Goal: Task Accomplishment & Management: Manage account settings

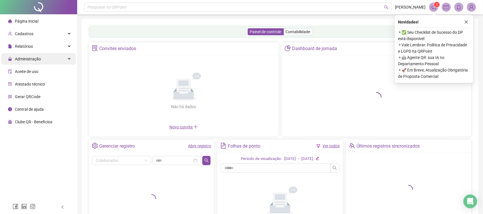
click at [48, 59] on div "Administração" at bounding box center [38, 58] width 75 height 11
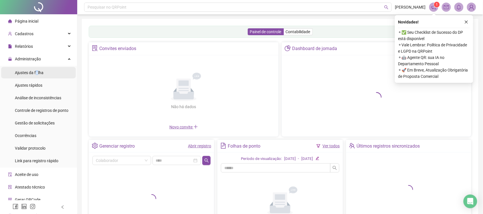
click at [36, 72] on span "Ajustes da folha" at bounding box center [29, 72] width 29 height 5
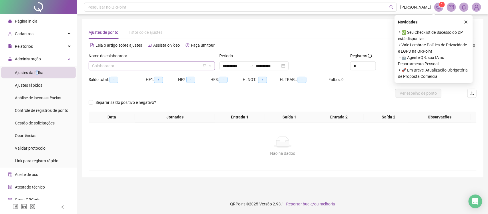
click at [142, 69] on input "search" at bounding box center [149, 65] width 114 height 9
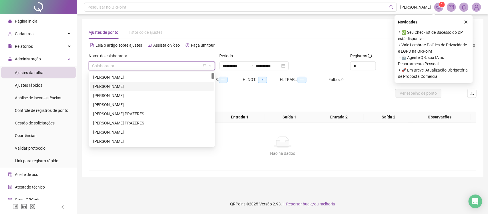
click at [131, 86] on div "[PERSON_NAME]" at bounding box center [151, 86] width 117 height 6
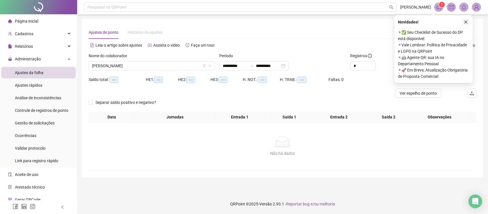
click at [465, 23] on icon "close" at bounding box center [466, 22] width 3 height 3
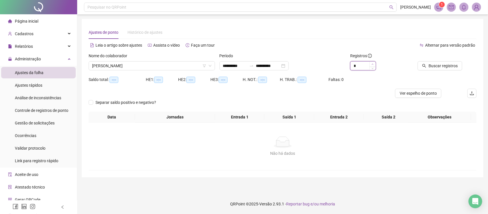
type input "*"
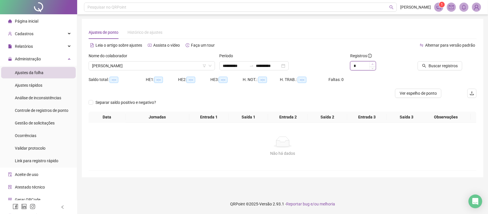
click at [375, 63] on span "Increase Value" at bounding box center [372, 63] width 6 height 5
click at [437, 63] on span "Buscar registros" at bounding box center [443, 66] width 29 height 6
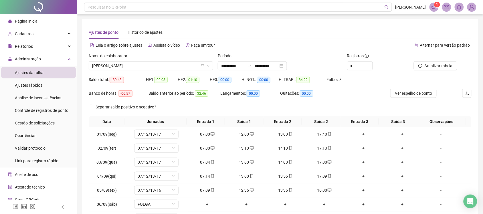
scroll to position [59, 0]
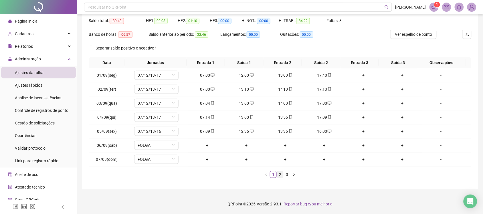
click at [280, 174] on link "2" at bounding box center [280, 174] width 6 height 6
click at [320, 116] on div "+" at bounding box center [324, 117] width 34 height 6
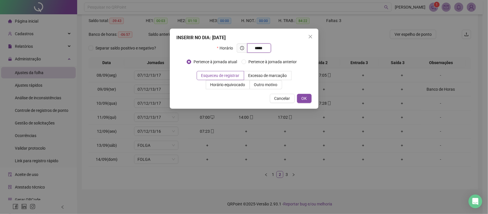
type input "*****"
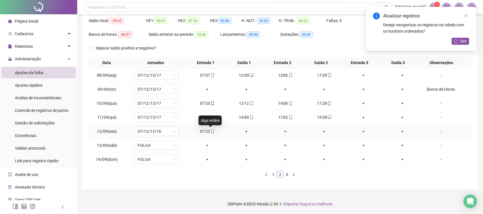
click at [210, 130] on icon "mobile" at bounding box center [212, 131] width 4 height 4
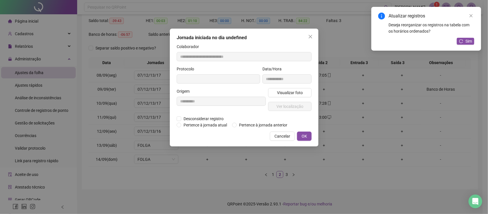
type input "**********"
click at [282, 138] on span "Cancelar" at bounding box center [282, 137] width 16 height 6
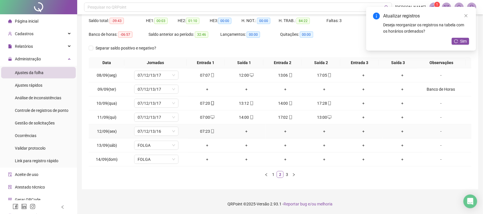
click at [244, 132] on div "+" at bounding box center [246, 131] width 34 height 6
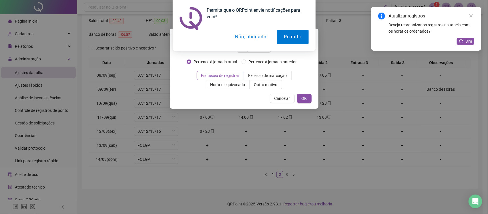
type input "*****"
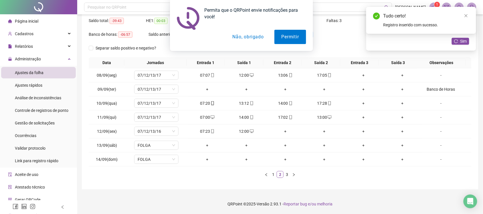
click at [249, 40] on button "Não, obrigado" at bounding box center [247, 37] width 45 height 14
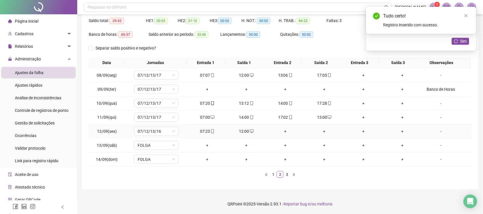
click at [283, 131] on div "+" at bounding box center [285, 131] width 34 height 6
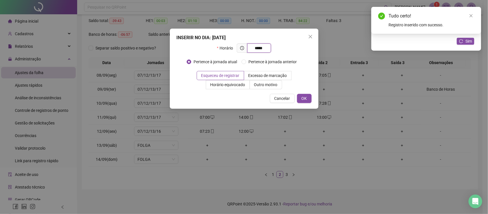
type input "*****"
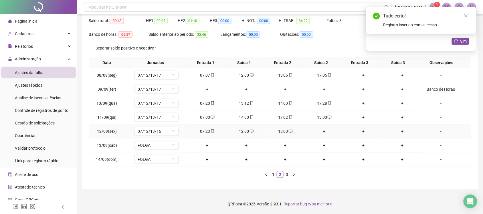
click at [322, 132] on div "+" at bounding box center [324, 131] width 34 height 6
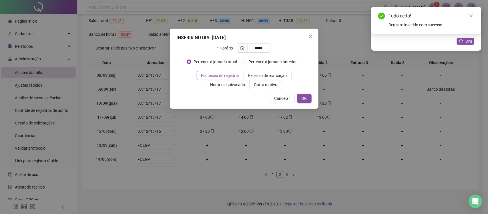
type input "*****"
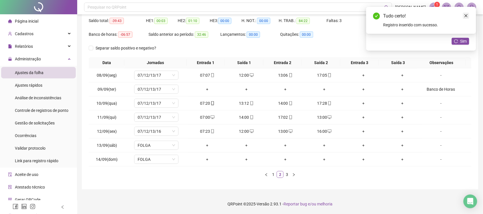
click at [466, 13] on link "Close" at bounding box center [466, 16] width 6 height 6
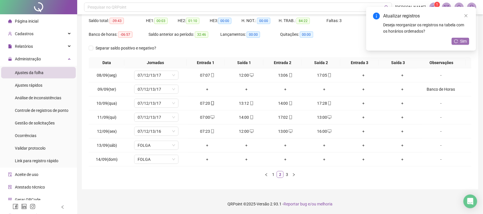
click at [463, 42] on span "Sim" at bounding box center [463, 41] width 7 height 6
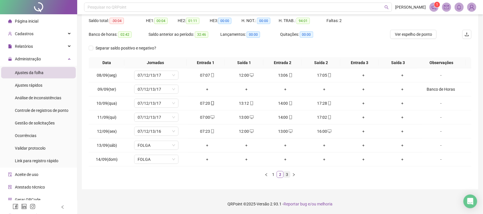
click at [287, 174] on link "3" at bounding box center [287, 174] width 6 height 6
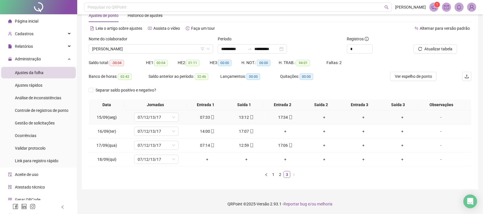
click at [321, 117] on div "+" at bounding box center [324, 117] width 34 height 6
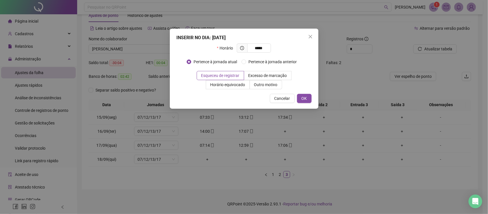
type input "*****"
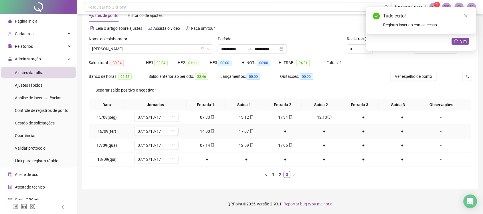
click at [283, 132] on div "+" at bounding box center [285, 131] width 34 height 6
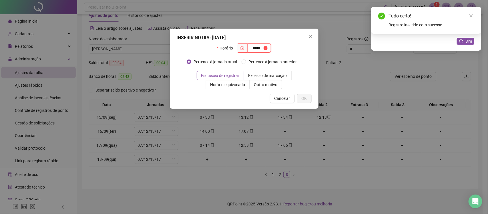
type input "*****"
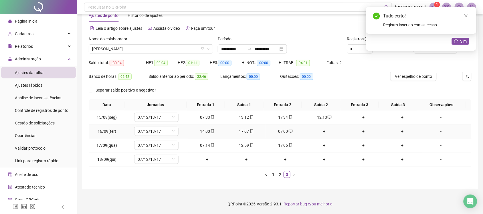
click at [322, 128] on div "+" at bounding box center [324, 131] width 34 height 6
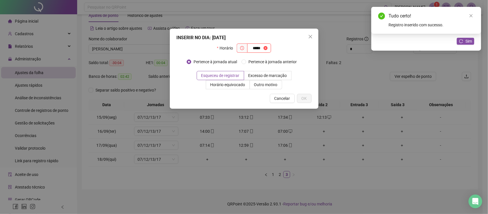
type input "*****"
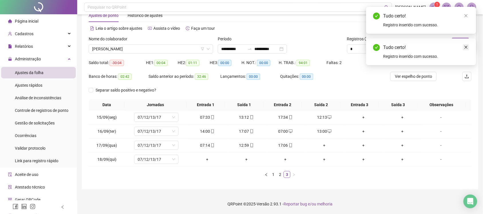
click at [466, 49] on icon "close" at bounding box center [466, 47] width 4 height 4
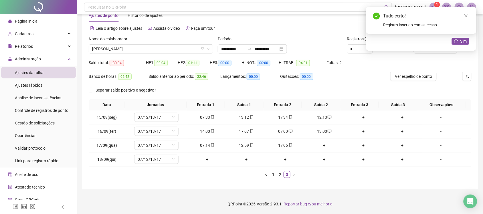
click at [471, 21] on div "Tudo certo! Registro inserido com sucesso." at bounding box center [421, 20] width 110 height 27
click at [468, 17] on link "Close" at bounding box center [466, 16] width 6 height 6
click at [462, 41] on span "Sim" at bounding box center [463, 41] width 7 height 6
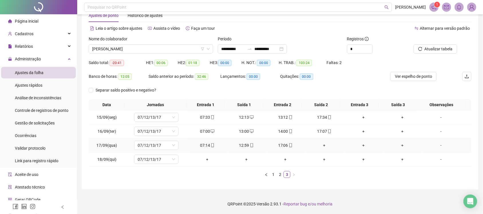
click at [319, 145] on div "+" at bounding box center [324, 145] width 34 height 6
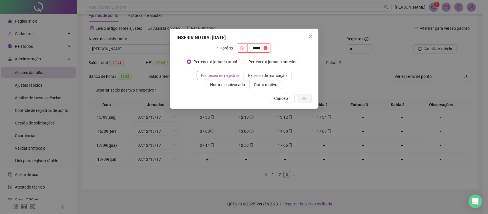
type input "*****"
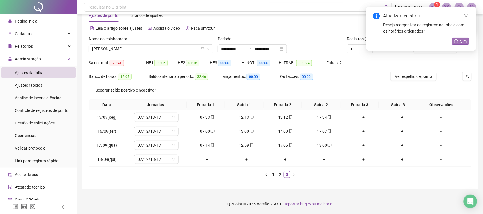
click at [463, 41] on span "Sim" at bounding box center [463, 41] width 7 height 6
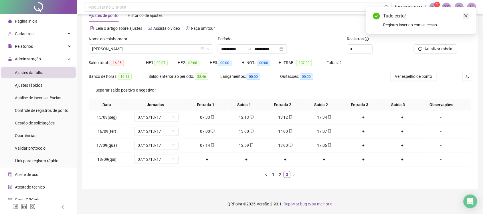
click at [466, 16] on icon "close" at bounding box center [466, 16] width 4 height 4
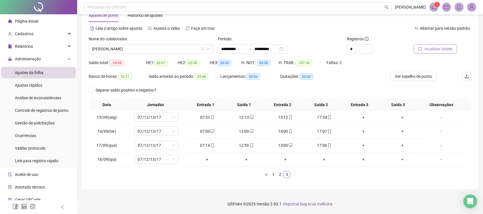
click at [430, 49] on span "Atualizar tabela" at bounding box center [438, 49] width 28 height 6
click at [207, 158] on div "+" at bounding box center [207, 159] width 34 height 6
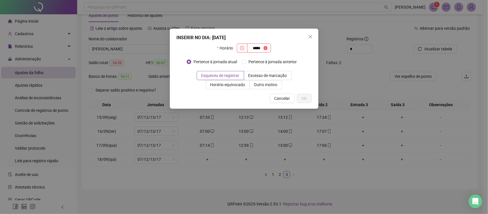
type input "*****"
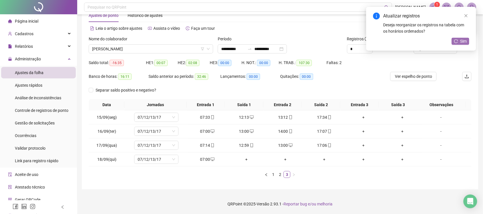
click at [462, 41] on span "Sim" at bounding box center [463, 41] width 7 height 6
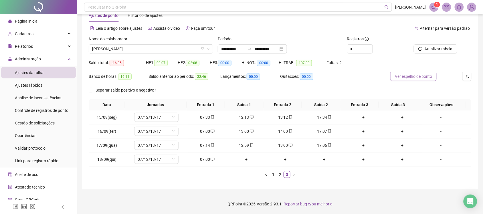
click at [427, 76] on span "Ver espelho de ponto" at bounding box center [413, 76] width 37 height 6
click at [278, 49] on input "**********" at bounding box center [266, 49] width 24 height 6
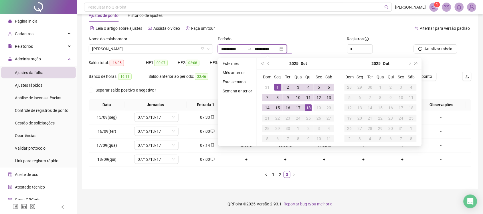
type input "**********"
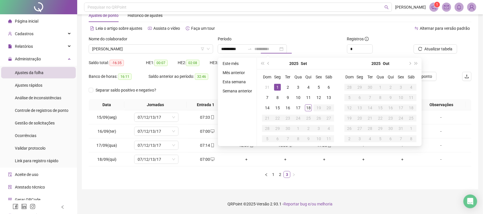
click at [276, 85] on div "1" at bounding box center [277, 87] width 7 height 7
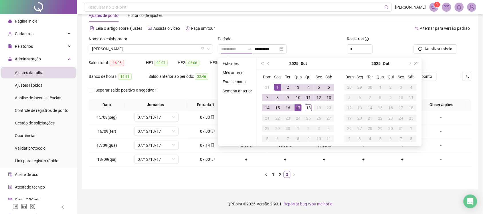
click at [298, 106] on div "17" at bounding box center [298, 107] width 7 height 7
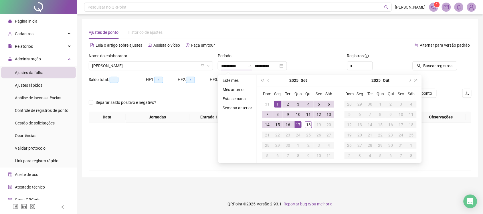
type input "**********"
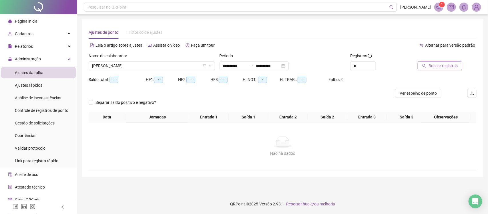
click at [447, 67] on span "Buscar registros" at bounding box center [443, 66] width 29 height 6
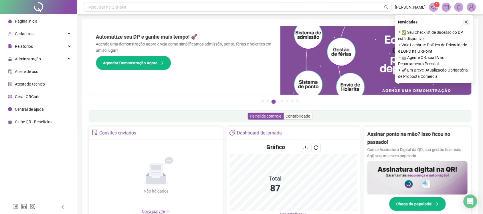
click at [466, 22] on icon "close" at bounding box center [466, 22] width 3 height 3
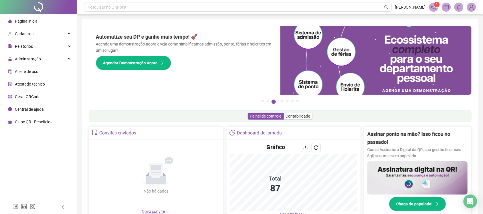
click at [31, 19] on span "Página inicial" at bounding box center [26, 21] width 23 height 5
click at [39, 57] on span "Administração" at bounding box center [28, 59] width 26 height 5
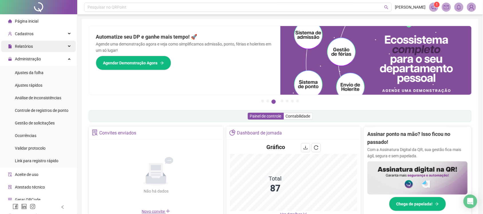
click at [31, 48] on span "Relatórios" at bounding box center [24, 46] width 18 height 5
click at [29, 46] on span "Relatórios" at bounding box center [24, 46] width 18 height 5
click at [35, 124] on span "Gestão de solicitações" at bounding box center [35, 123] width 40 height 5
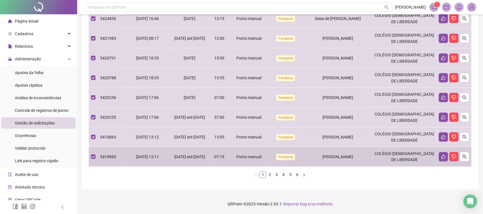
scroll to position [163, 0]
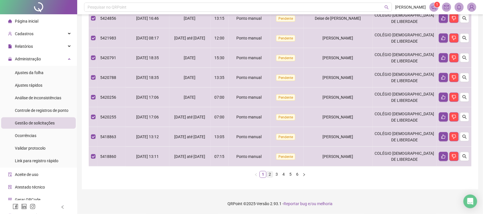
click at [269, 175] on link "2" at bounding box center [269, 174] width 6 height 6
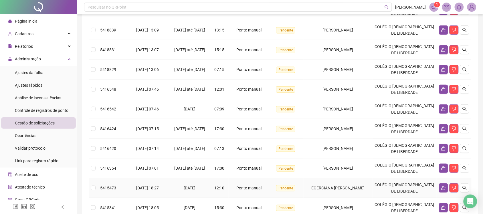
scroll to position [128, 0]
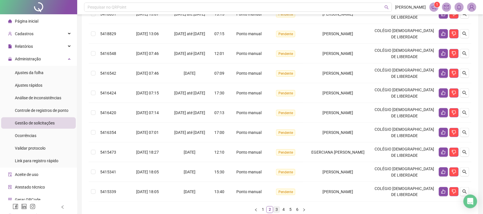
click at [276, 210] on link "3" at bounding box center [276, 209] width 6 height 6
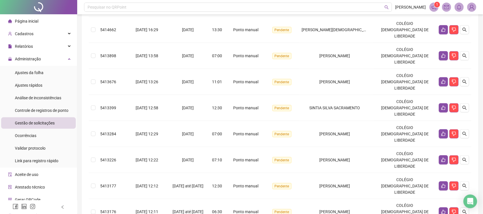
scroll to position [163, 0]
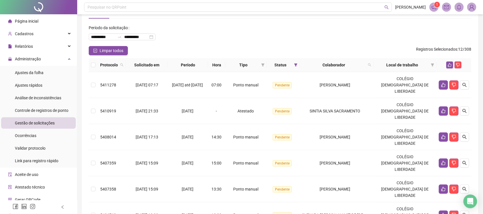
scroll to position [128, 0]
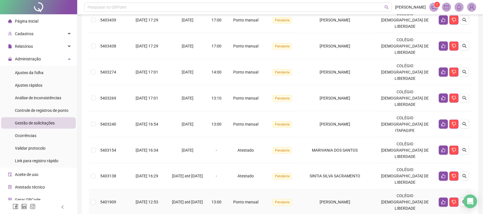
scroll to position [0, 0]
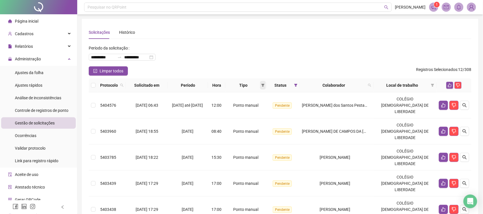
click at [264, 85] on icon "filter" at bounding box center [262, 85] width 3 height 3
click at [264, 126] on span "OK" at bounding box center [264, 126] width 5 height 6
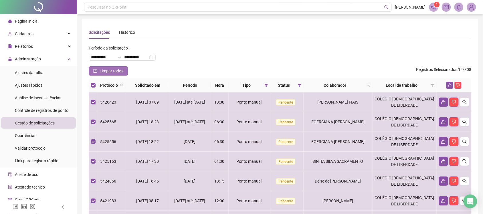
click at [97, 69] on icon "check-square" at bounding box center [95, 71] width 4 height 4
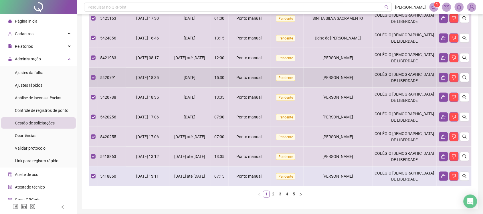
scroll to position [163, 0]
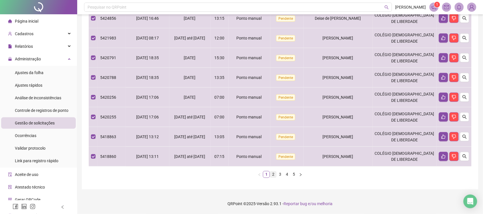
click at [273, 175] on link "2" at bounding box center [273, 174] width 6 height 6
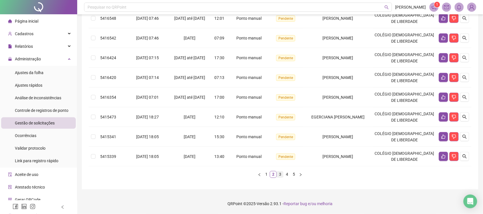
click at [279, 175] on link "3" at bounding box center [280, 174] width 6 height 6
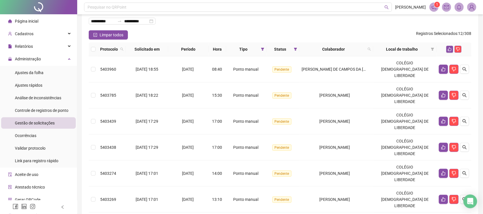
scroll to position [0, 0]
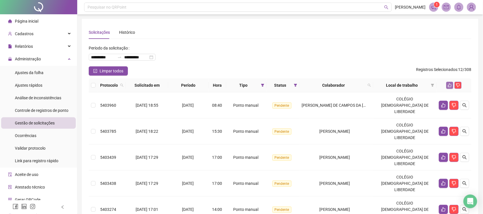
click at [449, 84] on icon "like" at bounding box center [449, 85] width 4 height 4
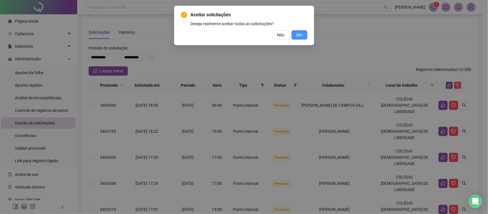
click at [305, 31] on button "Sim" at bounding box center [300, 34] width 16 height 9
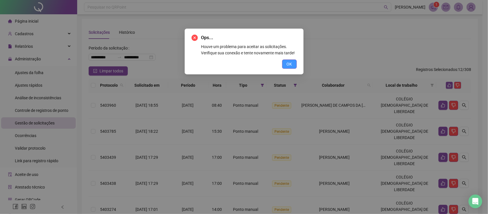
click at [288, 66] on span "OK" at bounding box center [289, 64] width 5 height 6
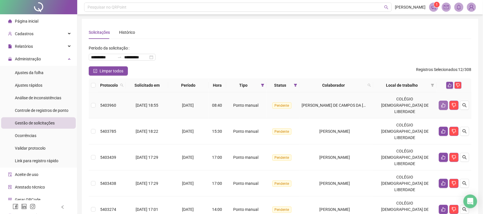
click at [442, 104] on icon "like" at bounding box center [443, 105] width 5 height 5
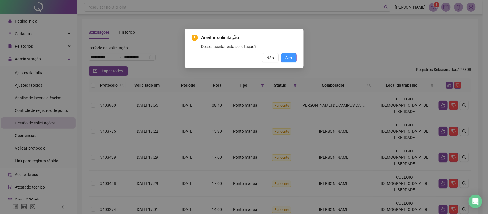
click at [294, 60] on button "Sim" at bounding box center [289, 57] width 16 height 9
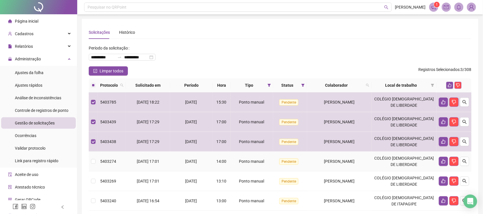
click at [89, 162] on td at bounding box center [93, 162] width 9 height 20
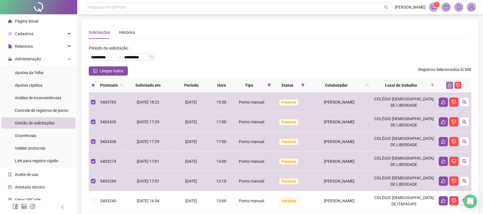
click at [449, 86] on icon "like" at bounding box center [449, 85] width 4 height 4
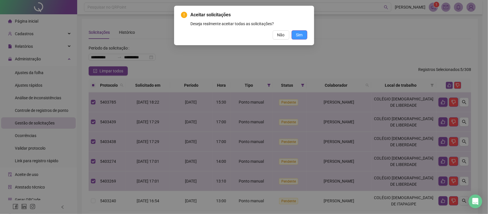
click at [303, 37] on button "Sim" at bounding box center [300, 34] width 16 height 9
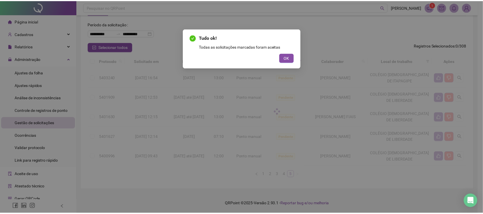
scroll to position [24, 0]
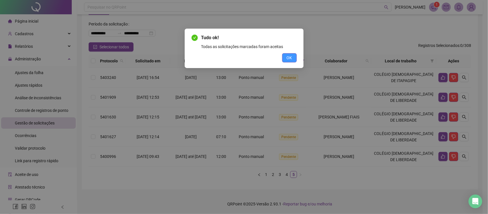
click at [292, 57] on span "OK" at bounding box center [289, 58] width 5 height 6
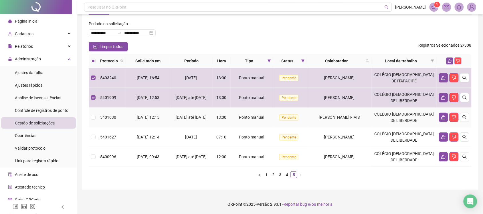
click at [91, 112] on td at bounding box center [93, 118] width 9 height 20
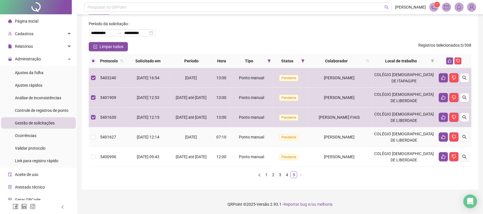
drag, startPoint x: 92, startPoint y: 129, endPoint x: 92, endPoint y: 132, distance: 3.2
click at [92, 130] on td at bounding box center [93, 137] width 9 height 20
click at [93, 152] on td at bounding box center [93, 157] width 9 height 20
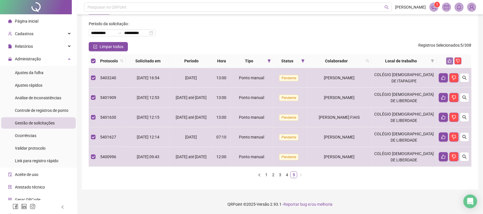
click at [451, 62] on icon "like" at bounding box center [450, 61] width 4 height 4
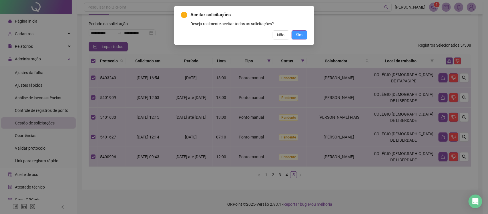
click at [300, 37] on span "Sim" at bounding box center [299, 35] width 7 height 6
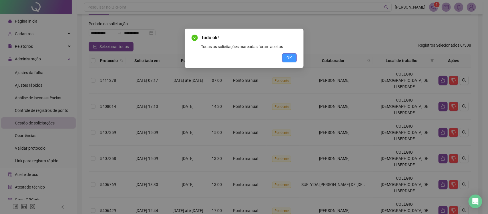
click at [288, 57] on span "OK" at bounding box center [289, 58] width 5 height 6
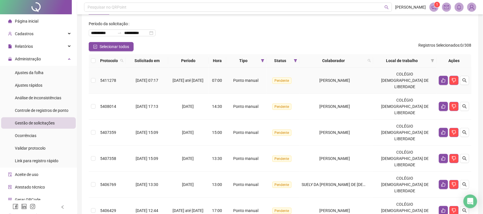
click at [89, 79] on td at bounding box center [93, 80] width 9 height 26
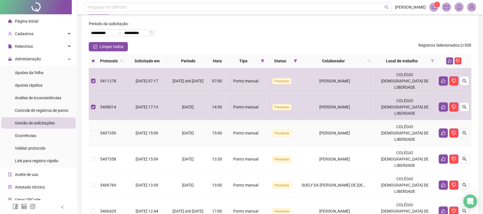
click at [92, 130] on label at bounding box center [93, 133] width 5 height 6
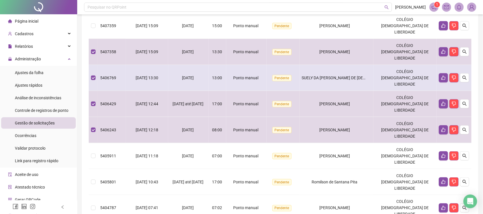
scroll to position [60, 0]
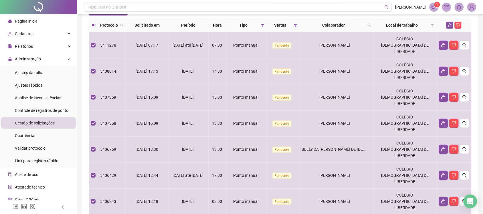
drag, startPoint x: 96, startPoint y: 180, endPoint x: 96, endPoint y: 186, distance: 6.0
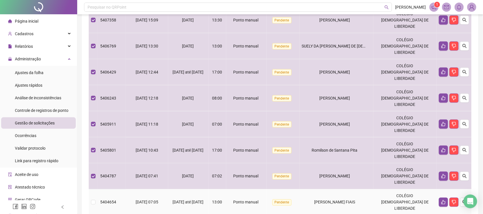
click at [96, 189] on td at bounding box center [93, 202] width 9 height 26
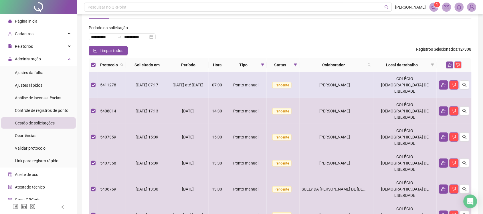
scroll to position [0, 0]
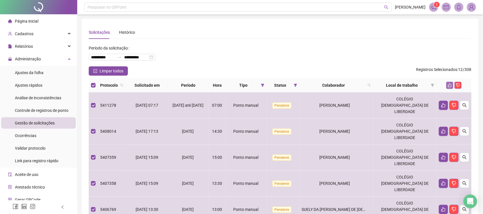
click at [449, 85] on icon "like" at bounding box center [449, 85] width 4 height 4
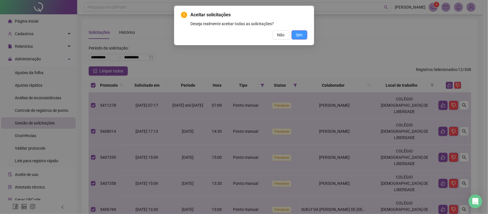
click at [301, 36] on span "Sim" at bounding box center [299, 35] width 7 height 6
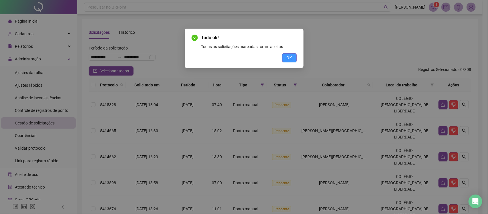
click at [288, 61] on button "OK" at bounding box center [289, 57] width 15 height 9
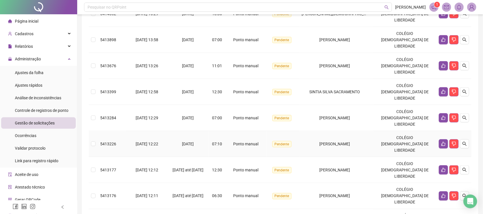
scroll to position [36, 0]
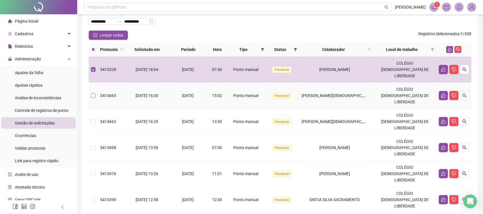
click at [95, 83] on td at bounding box center [93, 96] width 9 height 26
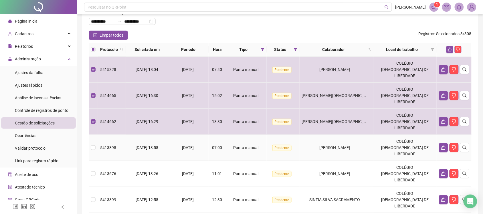
click at [91, 144] on label at bounding box center [93, 147] width 5 height 6
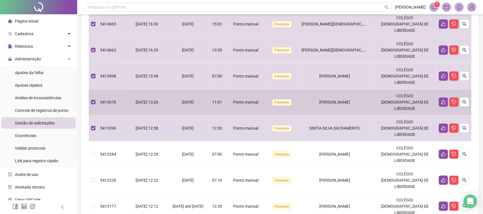
scroll to position [143, 0]
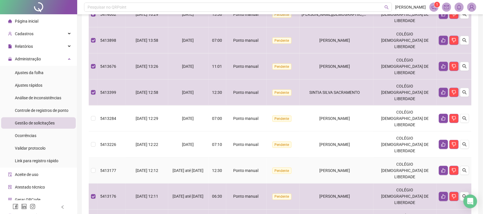
click at [93, 158] on td at bounding box center [93, 171] width 9 height 26
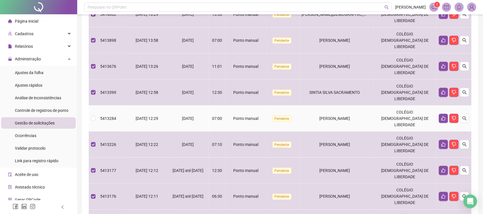
click at [92, 106] on td at bounding box center [93, 119] width 9 height 26
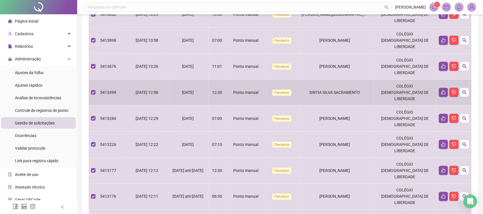
scroll to position [36, 0]
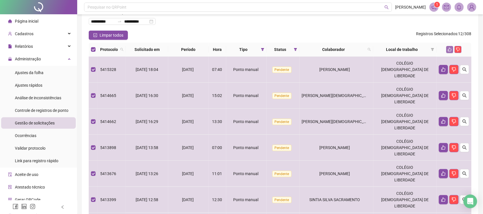
click at [448, 47] on icon "like" at bounding box center [449, 49] width 4 height 4
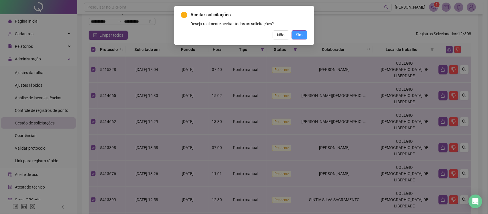
click at [299, 38] on span "Sim" at bounding box center [299, 35] width 7 height 6
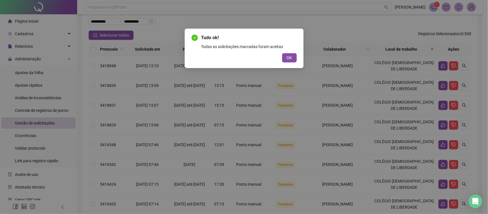
click at [292, 58] on button "OK" at bounding box center [289, 57] width 15 height 9
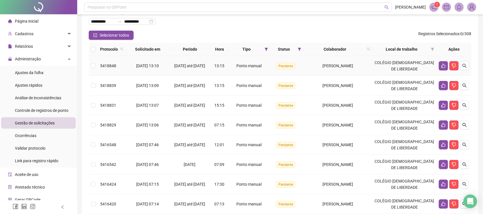
click at [97, 67] on td at bounding box center [93, 66] width 9 height 20
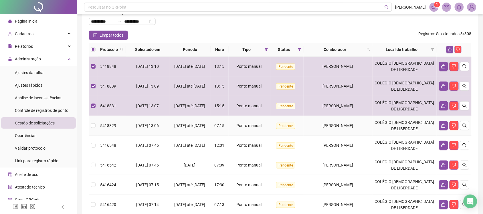
click at [89, 125] on td at bounding box center [93, 126] width 9 height 20
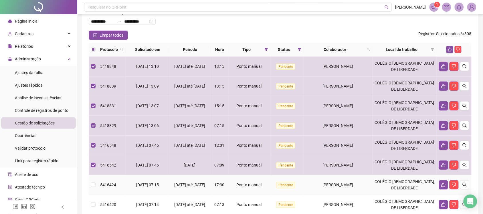
click at [93, 178] on td at bounding box center [93, 185] width 9 height 20
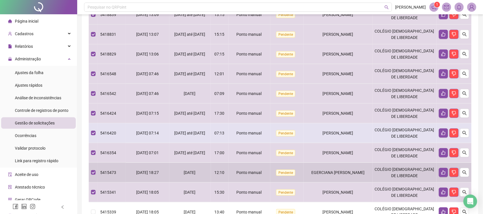
scroll to position [163, 0]
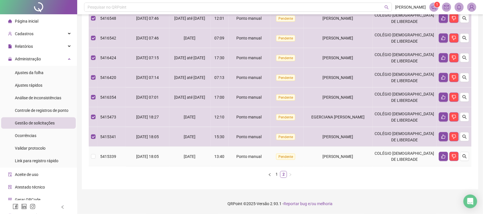
click at [90, 158] on td at bounding box center [93, 157] width 9 height 20
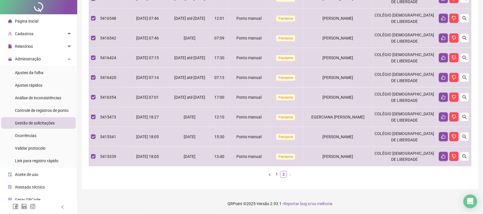
scroll to position [0, 0]
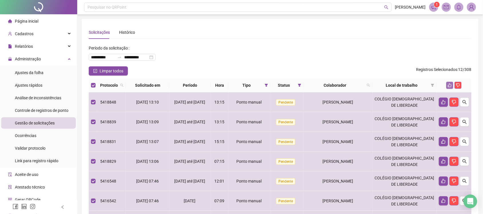
click at [449, 87] on icon "like" at bounding box center [450, 85] width 4 height 4
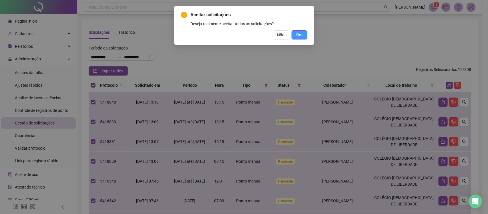
click at [303, 35] on button "Sim" at bounding box center [300, 34] width 16 height 9
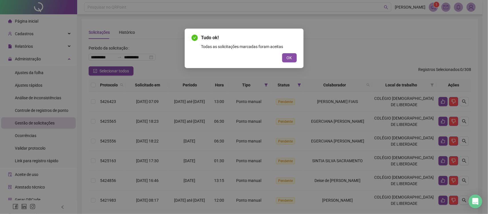
click at [291, 59] on span "OK" at bounding box center [289, 58] width 5 height 6
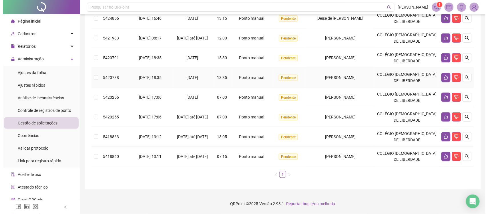
scroll to position [19, 0]
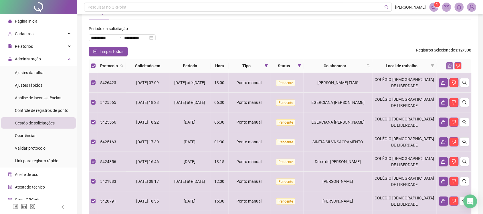
click at [447, 66] on button "button" at bounding box center [449, 65] width 7 height 7
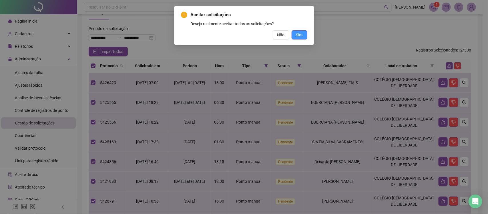
click at [304, 37] on button "Sim" at bounding box center [300, 34] width 16 height 9
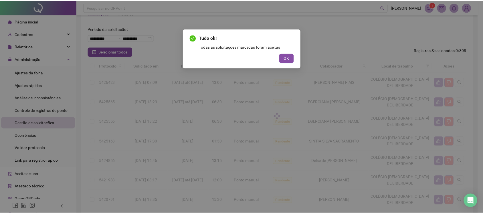
scroll to position [0, 0]
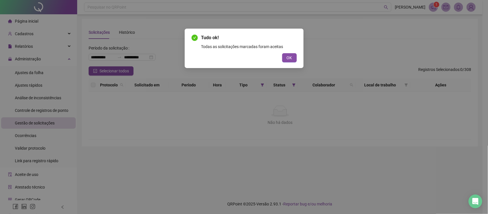
drag, startPoint x: 304, startPoint y: 37, endPoint x: 287, endPoint y: 59, distance: 26.9
click at [287, 59] on span "OK" at bounding box center [289, 58] width 5 height 6
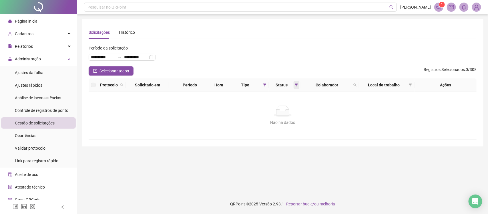
click at [295, 85] on icon "filter" at bounding box center [296, 84] width 3 height 3
click at [292, 128] on span "OK" at bounding box center [291, 127] width 5 height 6
click at [295, 85] on icon "filter" at bounding box center [296, 84] width 3 height 3
click at [292, 129] on span "OK" at bounding box center [291, 127] width 5 height 6
click at [263, 84] on icon "filter" at bounding box center [264, 84] width 3 height 3
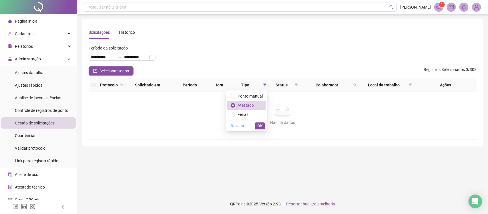
click at [244, 126] on span "Resetar" at bounding box center [238, 126] width 14 height 6
click at [261, 125] on span "OK" at bounding box center [259, 126] width 5 height 6
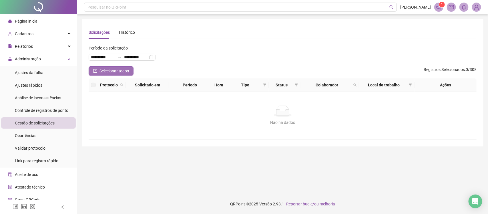
click at [108, 72] on span "Selecionar todos" at bounding box center [114, 71] width 29 height 6
click at [26, 132] on div "Ocorrências" at bounding box center [25, 135] width 21 height 11
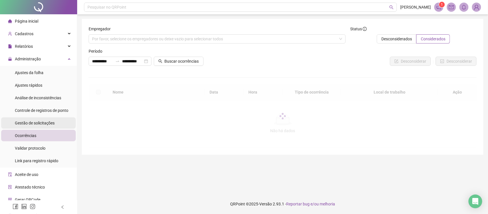
click at [43, 122] on span "Gestão de solicitações" at bounding box center [35, 123] width 40 height 5
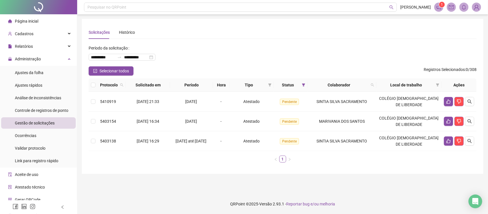
click at [43, 122] on span "Gestão de solicitações" at bounding box center [35, 123] width 40 height 5
click at [468, 102] on icon "search" at bounding box center [470, 102] width 4 height 4
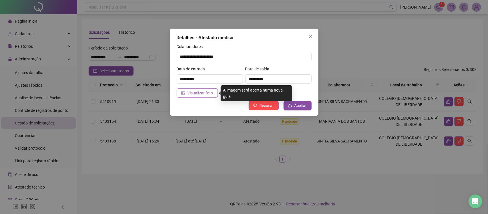
click at [202, 94] on span "Visualizar foto" at bounding box center [201, 93] width 26 height 6
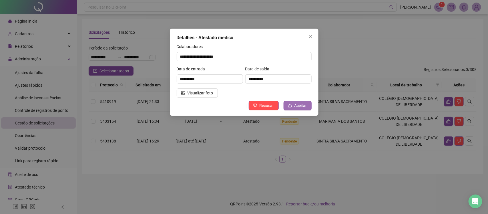
click at [299, 107] on span "Aceitar" at bounding box center [301, 105] width 13 height 6
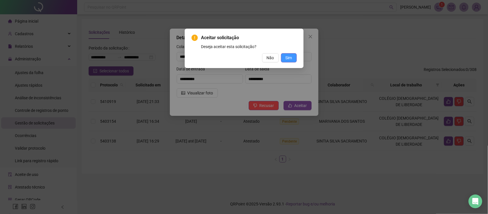
click at [289, 54] on button "Sim" at bounding box center [289, 57] width 16 height 9
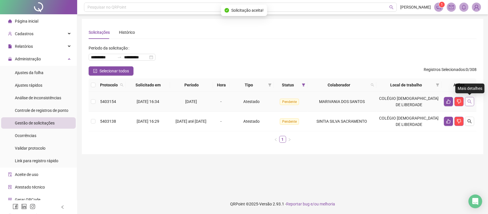
click at [468, 102] on icon "search" at bounding box center [470, 102] width 4 height 4
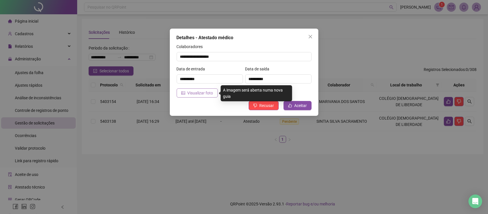
click at [207, 95] on span "Visualizar foto" at bounding box center [201, 93] width 26 height 6
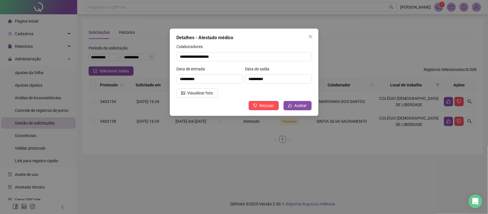
click at [291, 110] on div "**********" at bounding box center [244, 72] width 149 height 87
click at [292, 108] on button "Aceitar" at bounding box center [298, 105] width 28 height 9
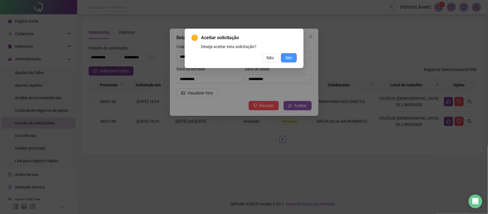
click at [293, 56] on button "Sim" at bounding box center [289, 57] width 16 height 9
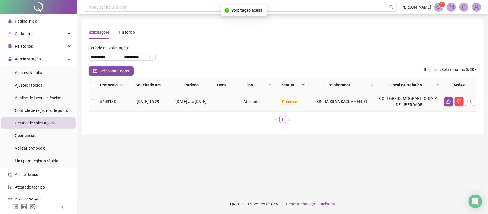
click at [468, 103] on icon "search" at bounding box center [469, 101] width 5 height 5
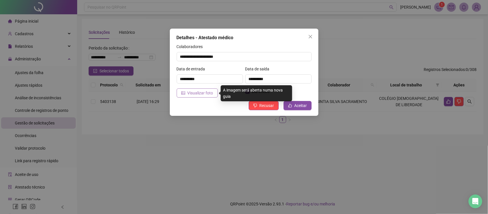
click at [200, 95] on span "Visualizar foto" at bounding box center [201, 93] width 26 height 6
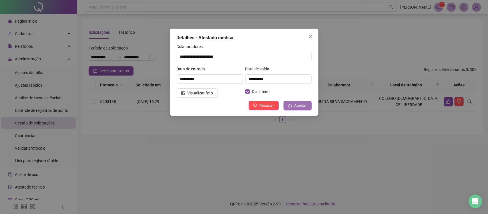
click at [307, 105] on span "Aceitar" at bounding box center [301, 105] width 13 height 6
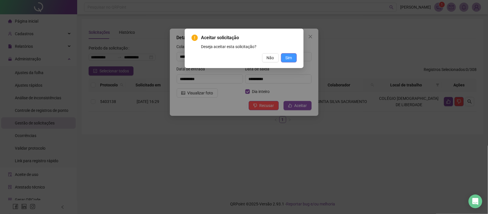
click at [291, 55] on span "Sim" at bounding box center [289, 58] width 7 height 6
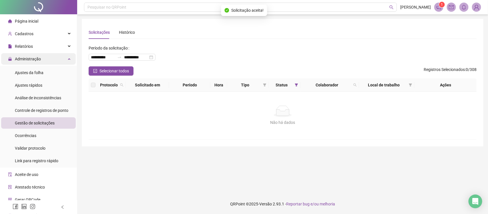
click at [39, 63] on span "Administração" at bounding box center [24, 58] width 33 height 11
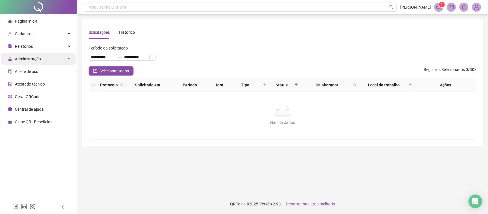
click at [36, 61] on span "Administração" at bounding box center [28, 59] width 26 height 5
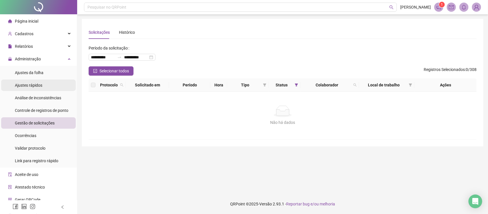
click at [37, 87] on span "Ajustes rápidos" at bounding box center [28, 85] width 27 height 5
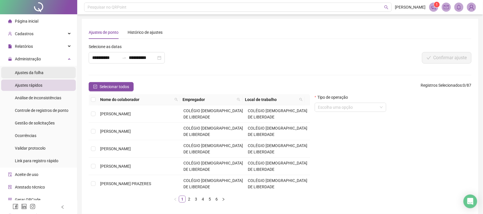
click at [47, 69] on li "Ajustes da folha" at bounding box center [38, 72] width 75 height 11
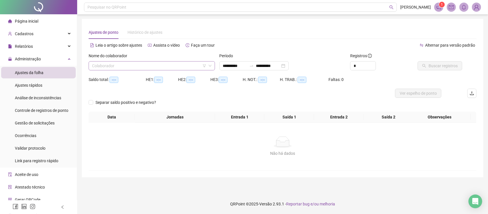
click at [139, 67] on input "search" at bounding box center [149, 65] width 114 height 9
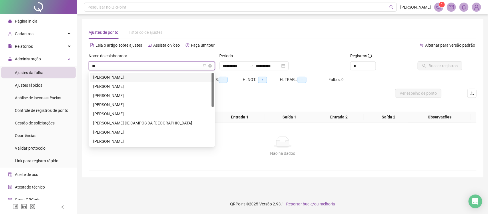
type input "***"
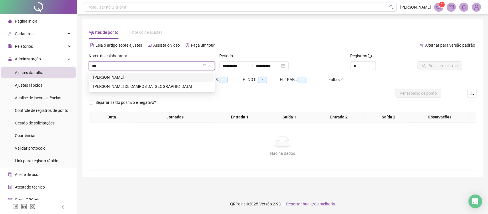
click at [136, 78] on div "CAMILA FERREIRA DE SANTANA" at bounding box center [151, 77] width 117 height 6
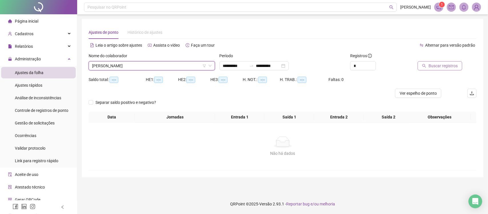
click at [453, 65] on span "Buscar registros" at bounding box center [443, 66] width 29 height 6
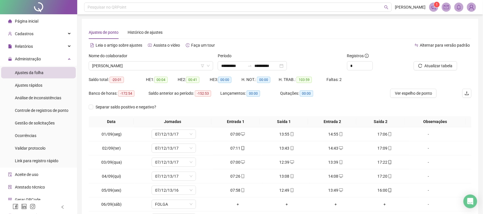
scroll to position [59, 0]
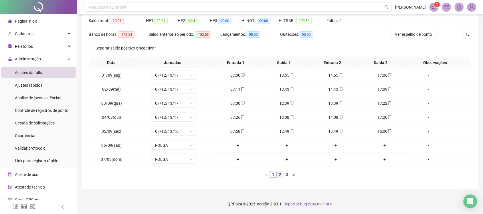
click at [280, 175] on link "2" at bounding box center [280, 174] width 6 height 6
click at [286, 174] on link "3" at bounding box center [287, 174] width 6 height 6
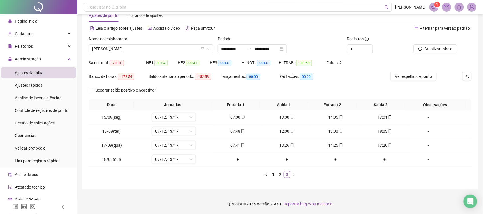
scroll to position [17, 0]
click at [388, 131] on icon "mobile" at bounding box center [390, 131] width 4 height 4
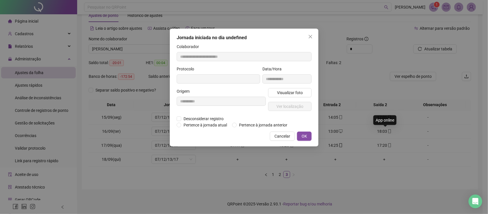
type input "**********"
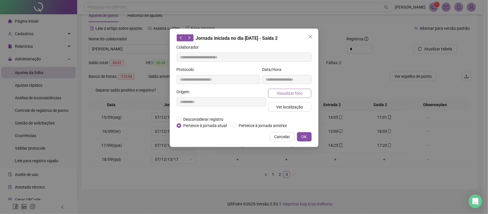
click at [289, 93] on span "Visualizar foto" at bounding box center [290, 93] width 26 height 6
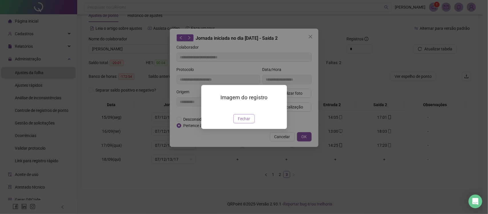
click at [245, 122] on span "Fechar" at bounding box center [244, 119] width 12 height 6
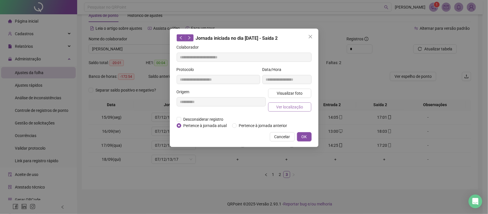
click at [296, 108] on span "Ver localização" at bounding box center [289, 107] width 27 height 6
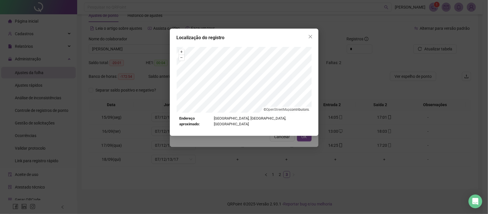
click at [258, 45] on div "Localização do registro + – ⇧ › © OpenStreetMap contributors. Endereço aproxima…" at bounding box center [244, 82] width 149 height 107
click at [240, 120] on div "+ – ⇧ › © OpenStreetMap contributors. Endereço aproximado: Rua Paraiso, Lobato,…" at bounding box center [244, 87] width 135 height 80
click at [244, 117] on div "+ – ⇧ › © OpenStreetMap contributors. Endereço aproximado: Rua Paraiso, Lobato,…" at bounding box center [244, 87] width 135 height 80
click at [239, 120] on div "+ – ⇧ › © OpenStreetMap contributors. Endereço aproximado: Rua Paraiso, Lobato,…" at bounding box center [244, 87] width 135 height 80
click at [297, 45] on div "Localização do registro + – ⇧ › © OpenStreetMap contributors. Endereço aproxima…" at bounding box center [244, 82] width 149 height 107
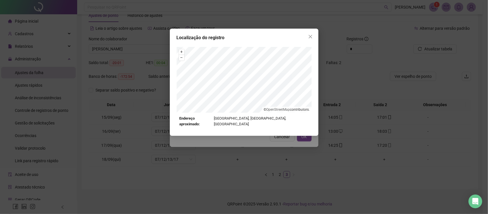
click at [285, 42] on div "Localização do registro + – ⇧ › © OpenStreetMap contributors. Endereço aproxima…" at bounding box center [244, 82] width 149 height 107
click at [262, 112] on div "+ – ⇧ › © OpenStreetMap contributors." at bounding box center [244, 80] width 135 height 66
click at [257, 117] on div "+ – ⇧ › © OpenStreetMap contributors. Endereço aproximado: Rua Paraiso, Lobato,…" at bounding box center [244, 87] width 135 height 80
click at [270, 41] on div "Localização do registro + – ⇧ › © OpenStreetMap contributors. Endereço aproxima…" at bounding box center [244, 82] width 149 height 107
click at [269, 45] on div "Localização do registro + – ⇧ › © OpenStreetMap contributors. Endereço aproxima…" at bounding box center [244, 82] width 149 height 107
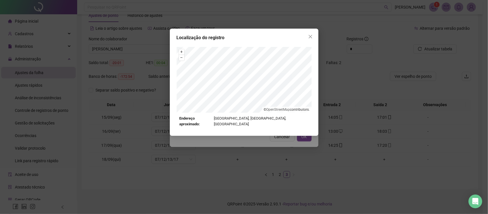
click at [285, 137] on div "Localização do registro + – ⇧ › © OpenStreetMap contributors. Endereço aproxima…" at bounding box center [244, 107] width 488 height 214
click at [285, 138] on div "Localização do registro + – ⇧ › © OpenStreetMap contributors. Endereço aproxima…" at bounding box center [244, 107] width 488 height 214
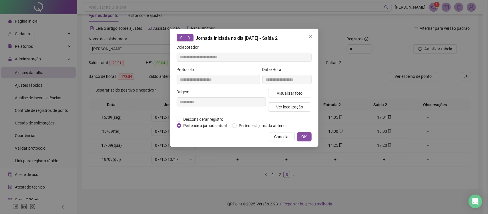
click at [310, 36] on icon "close" at bounding box center [310, 36] width 3 height 3
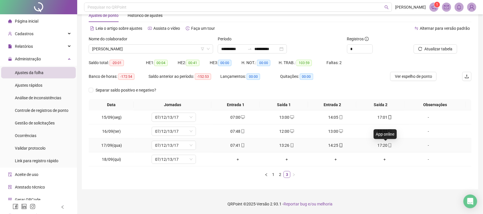
click at [388, 146] on icon "mobile" at bounding box center [390, 145] width 4 height 4
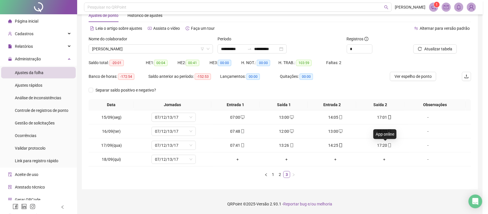
type input "**********"
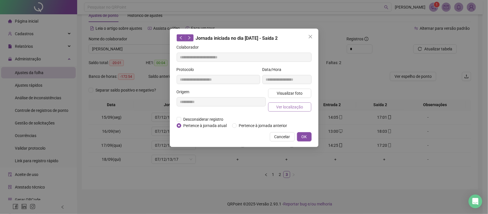
click at [299, 108] on span "Ver localização" at bounding box center [289, 107] width 27 height 6
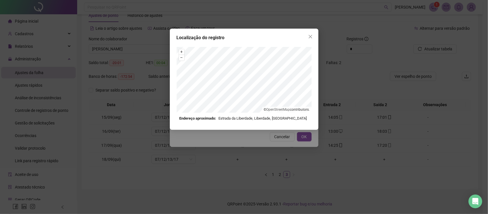
click at [282, 139] on div "Localização do registro + – ⇧ › © OpenStreetMap contributors. Endereço aproxima…" at bounding box center [244, 107] width 488 height 214
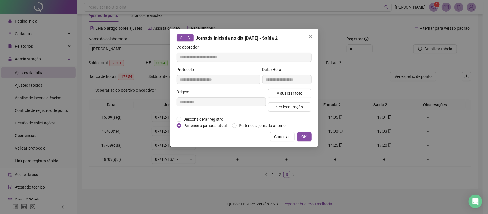
click at [283, 136] on span "Cancelar" at bounding box center [282, 137] width 16 height 6
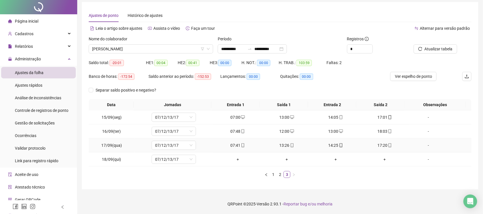
scroll to position [0, 0]
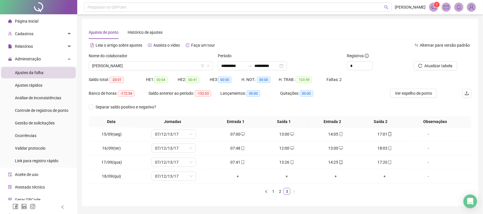
click at [37, 22] on span "Página inicial" at bounding box center [26, 21] width 23 height 5
